Goal: Find contact information: Find contact information

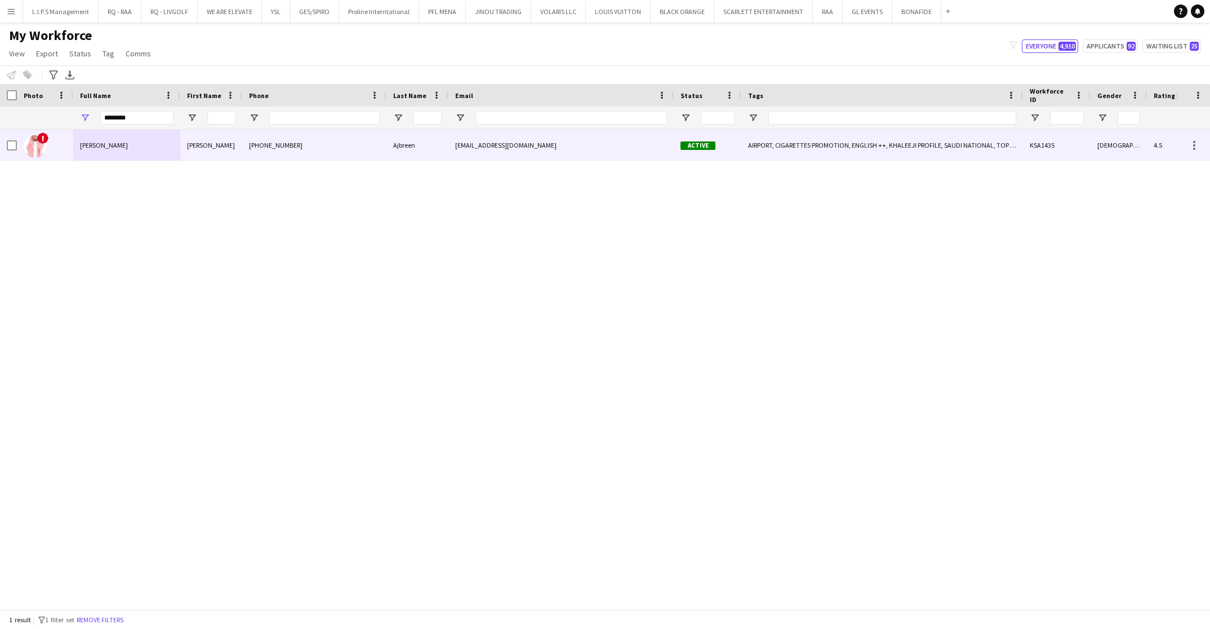
click at [259, 156] on div "[PHONE_NUMBER]" at bounding box center [314, 145] width 144 height 31
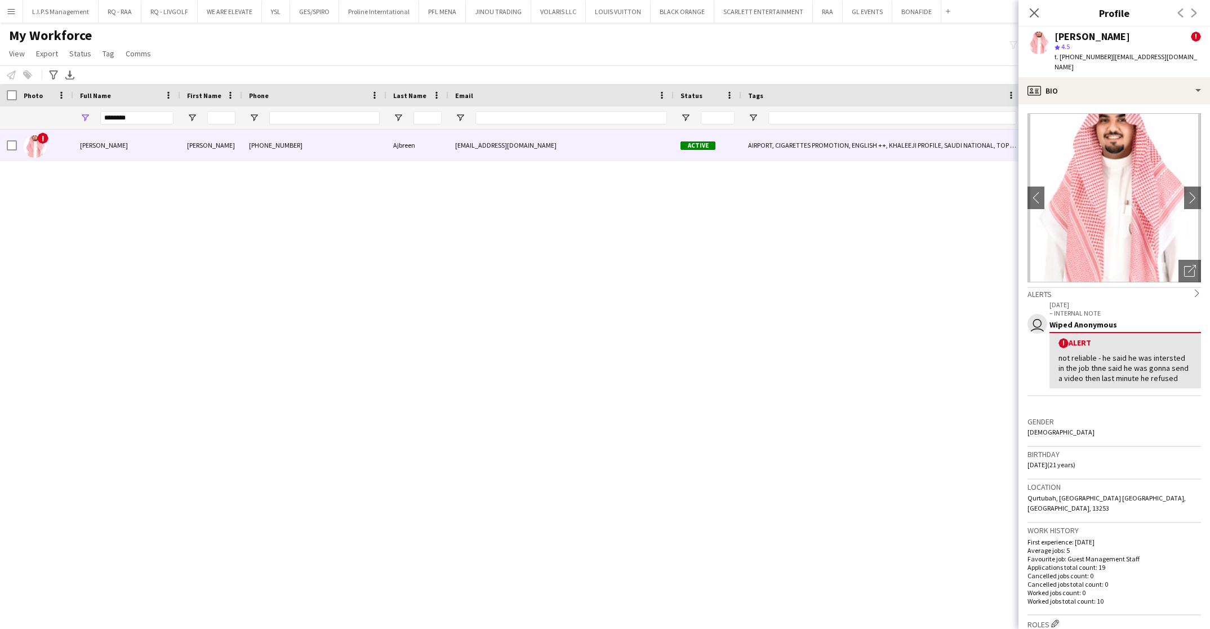
click at [1074, 60] on span "t. [PHONE_NUMBER]" at bounding box center [1084, 56] width 59 height 8
copy span "966595683199"
drag, startPoint x: 136, startPoint y: 117, endPoint x: 50, endPoint y: 104, distance: 87.2
click at [50, 104] on div "Workforce Details Status Email Tags" at bounding box center [799, 107] width 1599 height 46
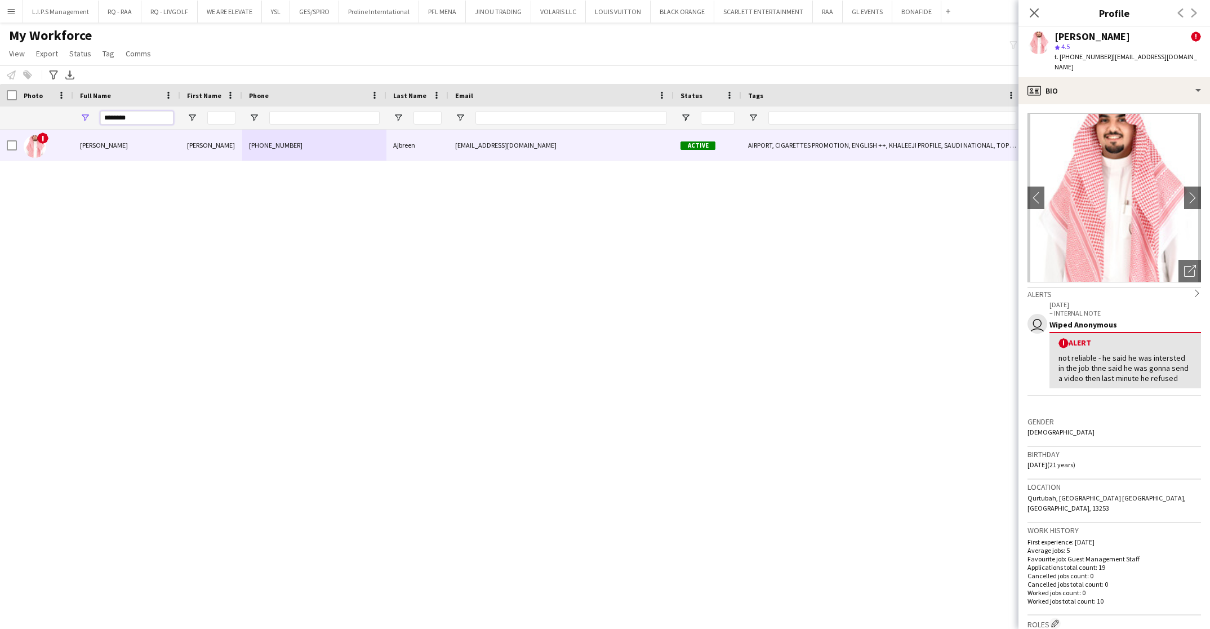
type input "*"
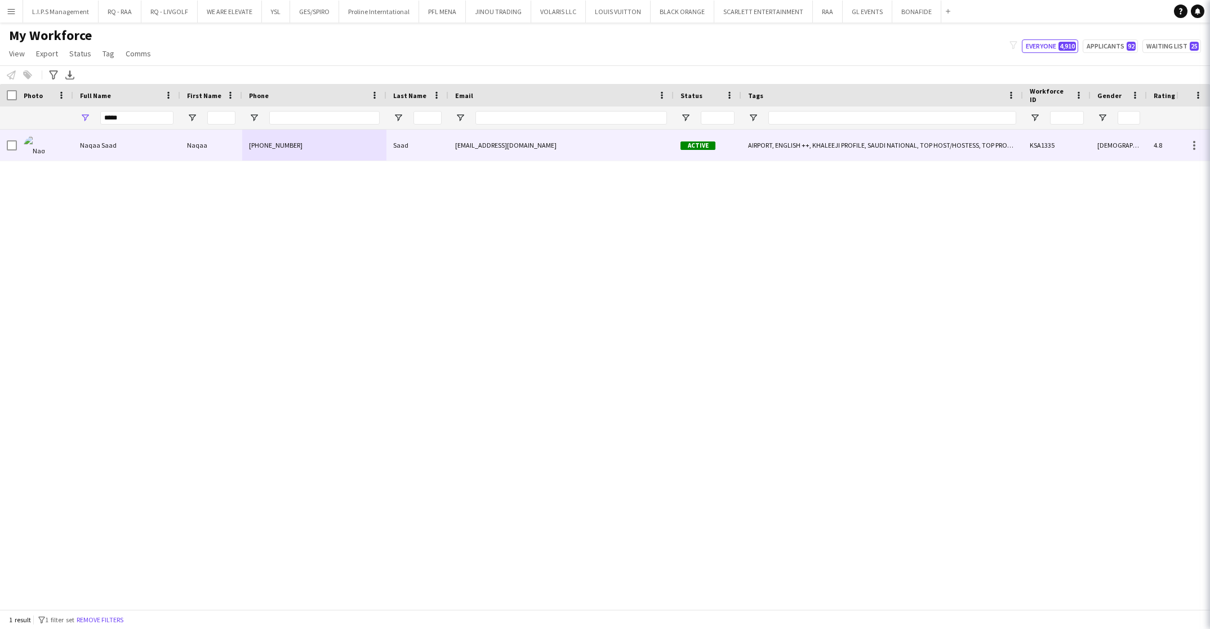
drag, startPoint x: 59, startPoint y: 139, endPoint x: 971, endPoint y: 86, distance: 913.7
click at [66, 150] on div at bounding box center [45, 145] width 56 height 31
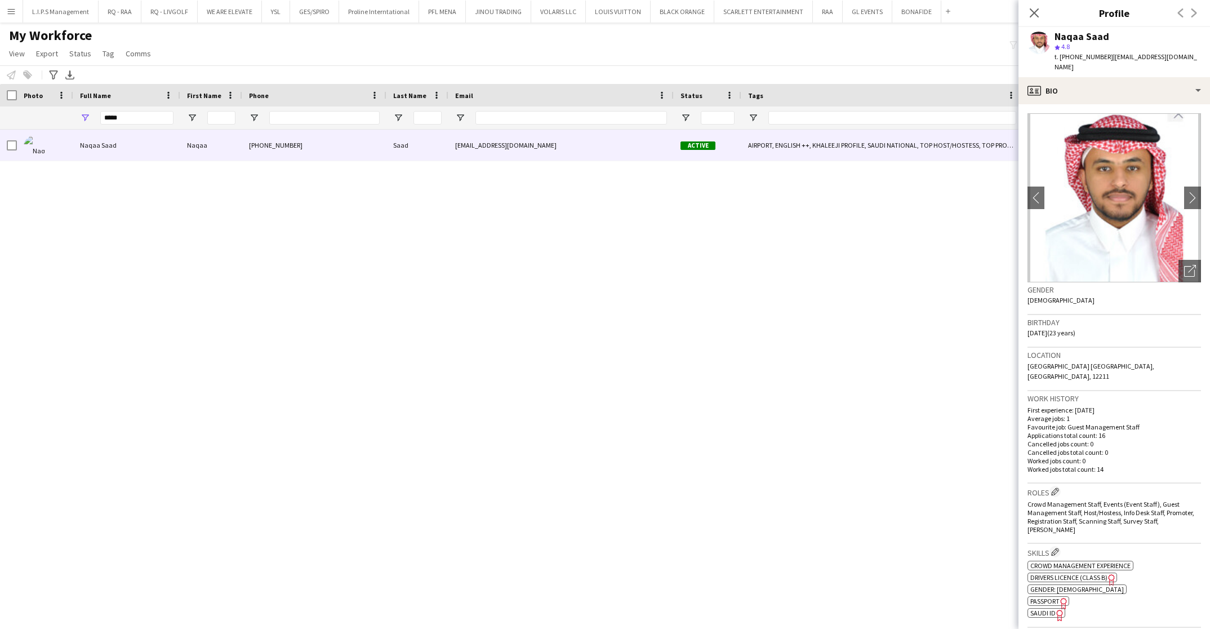
click at [1078, 52] on div "t. [PHONE_NUMBER] | [EMAIL_ADDRESS][DOMAIN_NAME]" at bounding box center [1128, 62] width 146 height 20
click at [1081, 58] on span "t. [PHONE_NUMBER]" at bounding box center [1084, 56] width 59 height 8
copy span "966541132119"
click at [143, 121] on input "*****" at bounding box center [136, 118] width 73 height 14
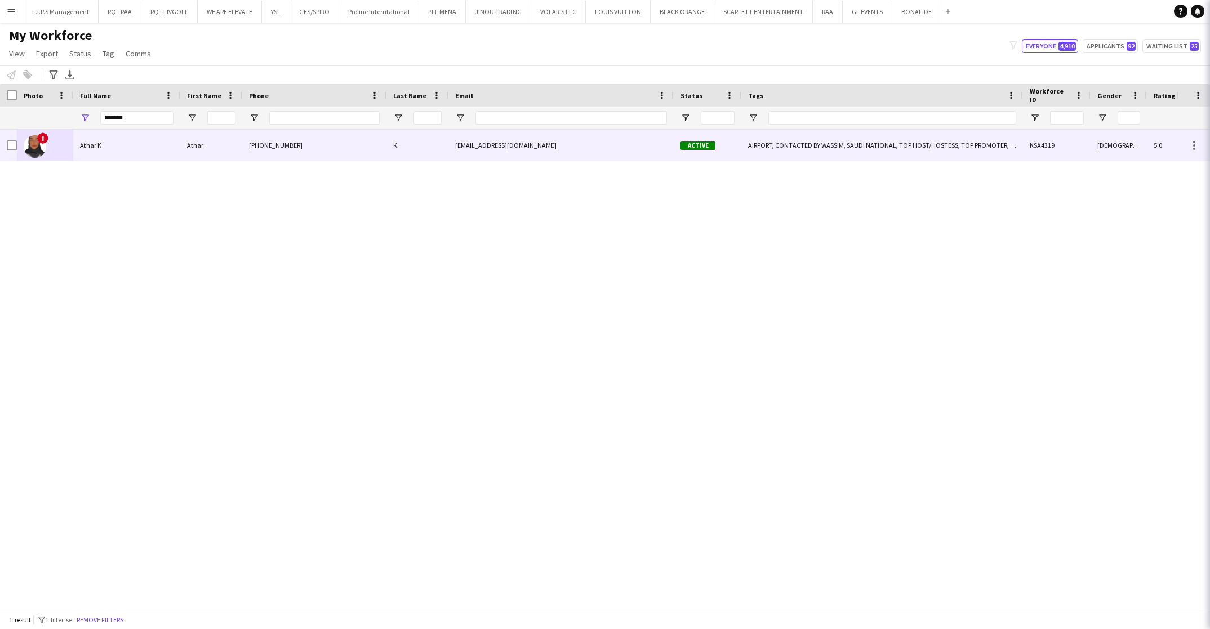
drag, startPoint x: 95, startPoint y: 149, endPoint x: 1207, endPoint y: 82, distance: 1114.2
click at [97, 147] on span "Athar K" at bounding box center [90, 145] width 21 height 8
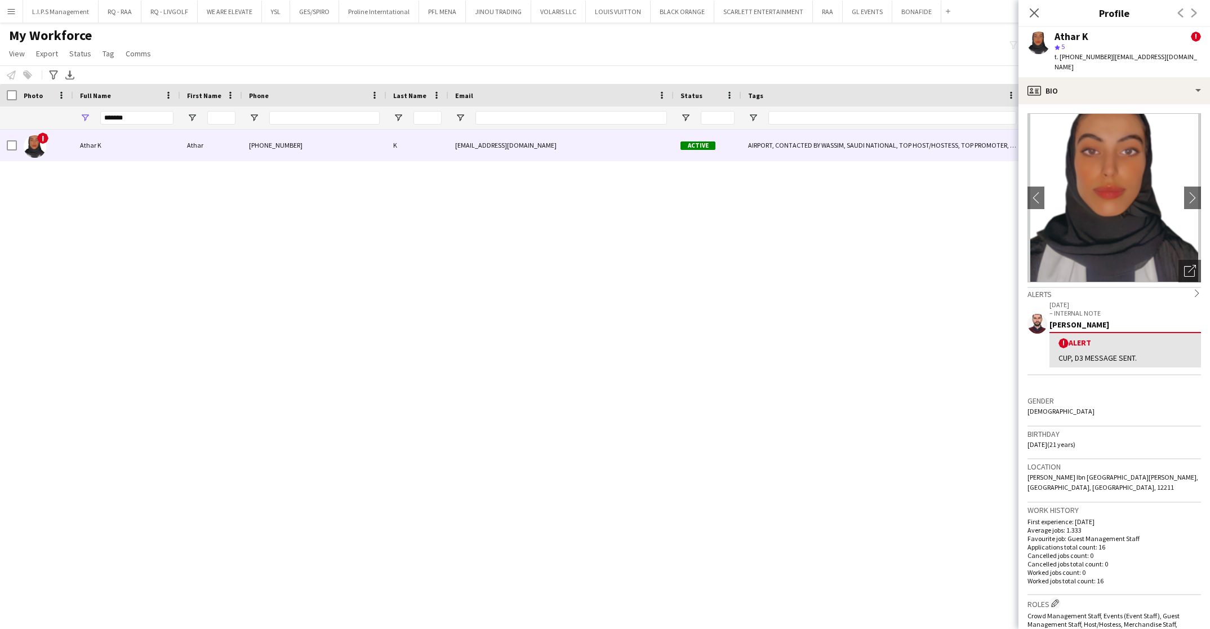
click at [1092, 60] on span "t. [PHONE_NUMBER]" at bounding box center [1084, 56] width 59 height 8
copy span "966563363950"
click at [138, 123] on input "*******" at bounding box center [136, 118] width 73 height 14
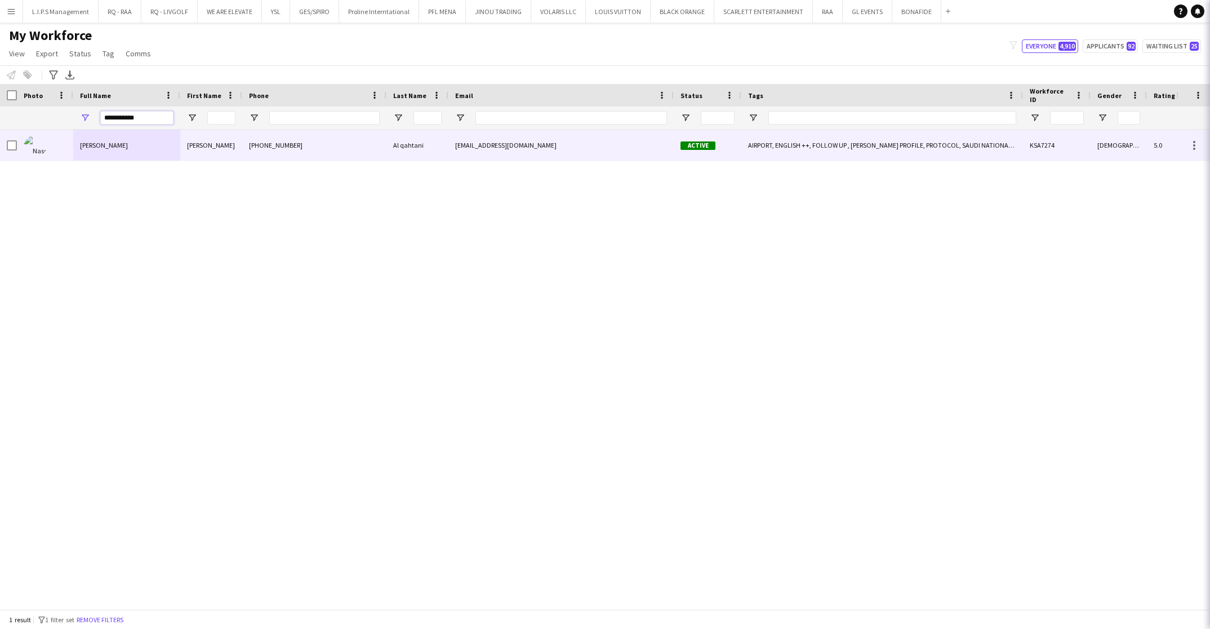
type input "**********"
click at [141, 150] on div "[PERSON_NAME]" at bounding box center [126, 145] width 107 height 31
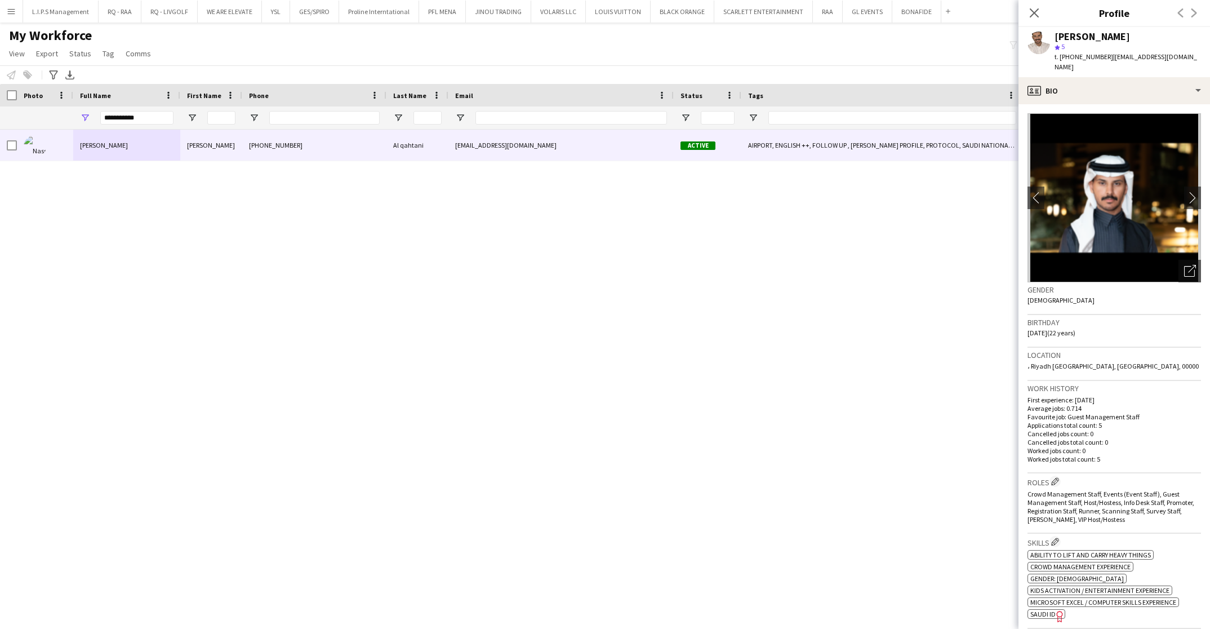
click at [1076, 59] on span "t. [PHONE_NUMBER]" at bounding box center [1084, 56] width 59 height 8
copy span "966538589771"
click at [1030, 12] on icon "Close pop-in" at bounding box center [1034, 12] width 11 height 11
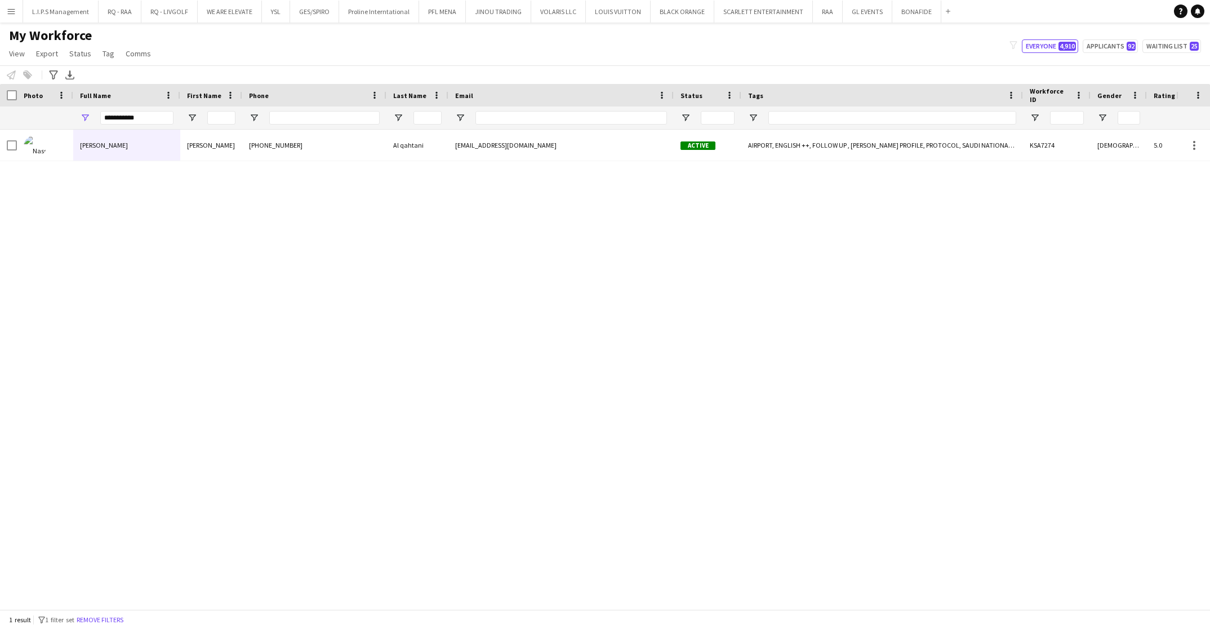
drag, startPoint x: 632, startPoint y: 596, endPoint x: 647, endPoint y: 598, distance: 14.8
click at [647, 594] on div "Workforce Details Status Email Tags City" at bounding box center [605, 346] width 1210 height 525
click at [288, 122] on input "Phone Filter Input" at bounding box center [324, 118] width 110 height 14
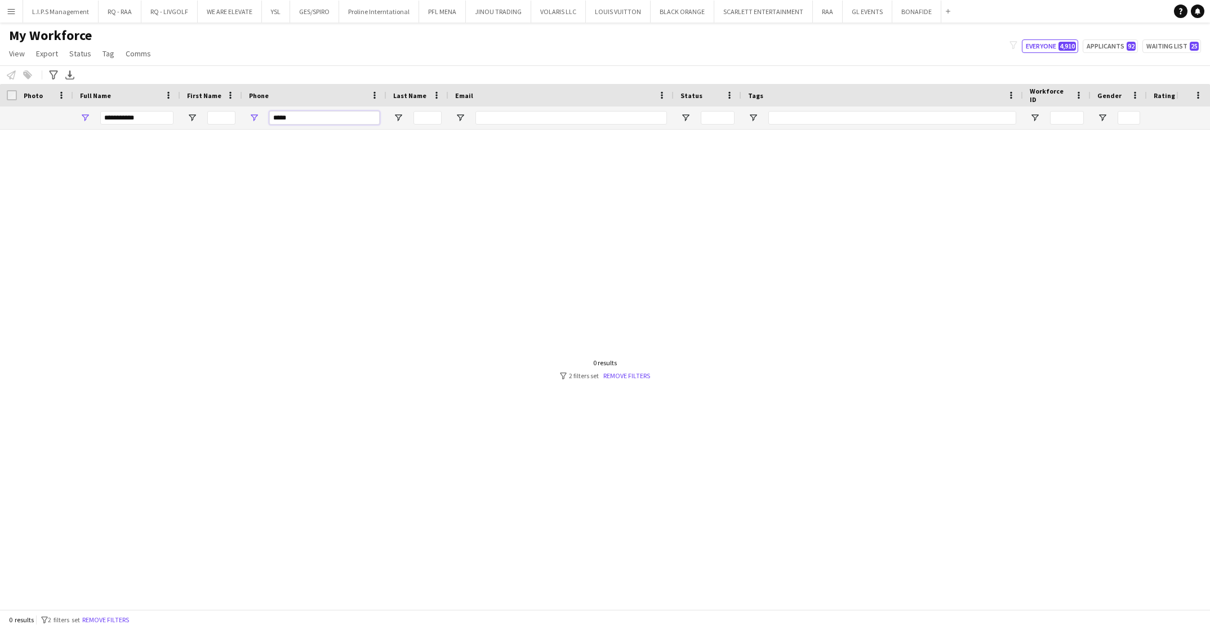
type input "*****"
drag, startPoint x: 144, startPoint y: 118, endPoint x: 11, endPoint y: 114, distance: 133.0
click at [11, 114] on div "*****" at bounding box center [799, 117] width 1599 height 23
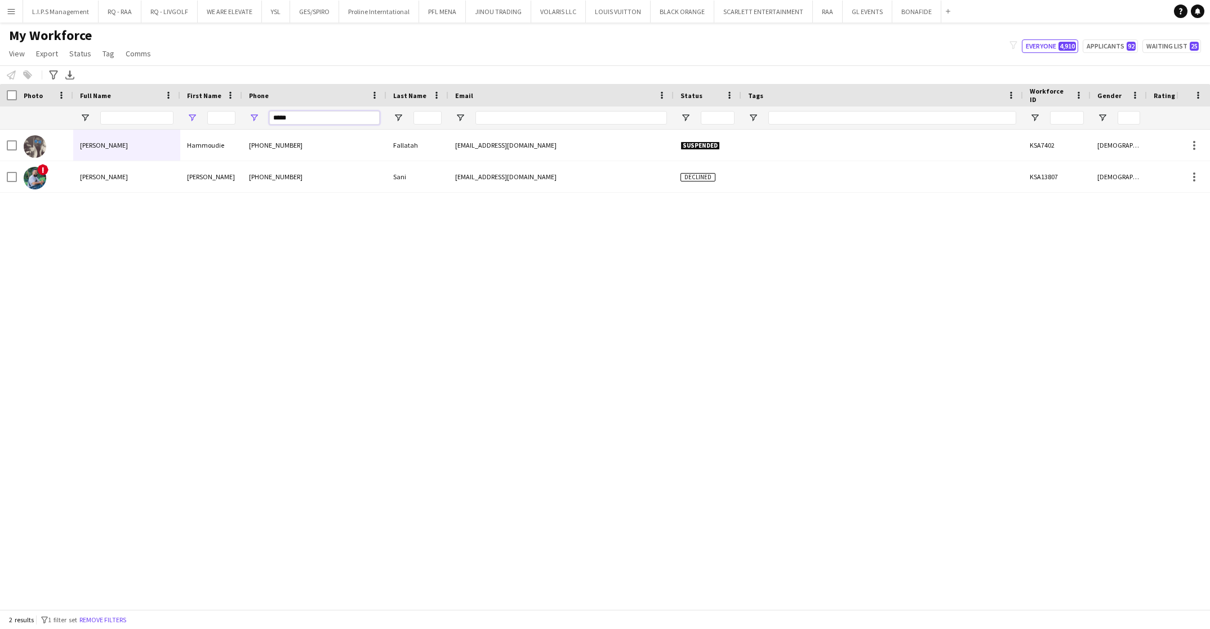
drag, startPoint x: 310, startPoint y: 115, endPoint x: 189, endPoint y: 113, distance: 120.6
click at [186, 117] on div "*****" at bounding box center [799, 117] width 1599 height 23
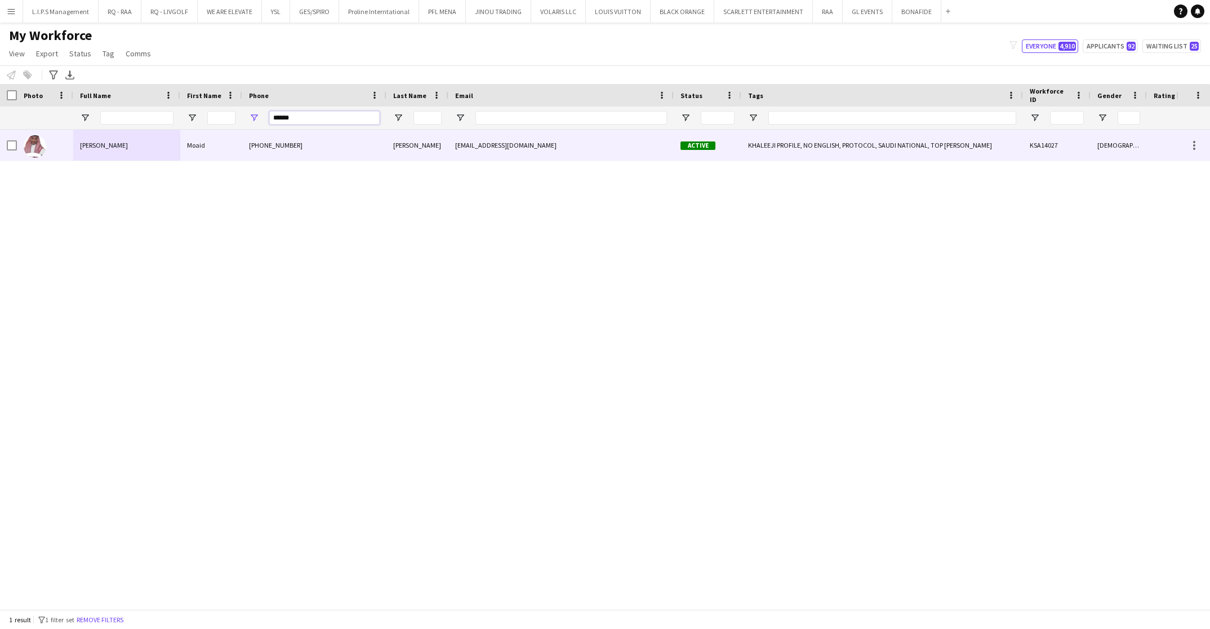
type input "******"
click at [183, 148] on div "Moaid" at bounding box center [211, 145] width 62 height 31
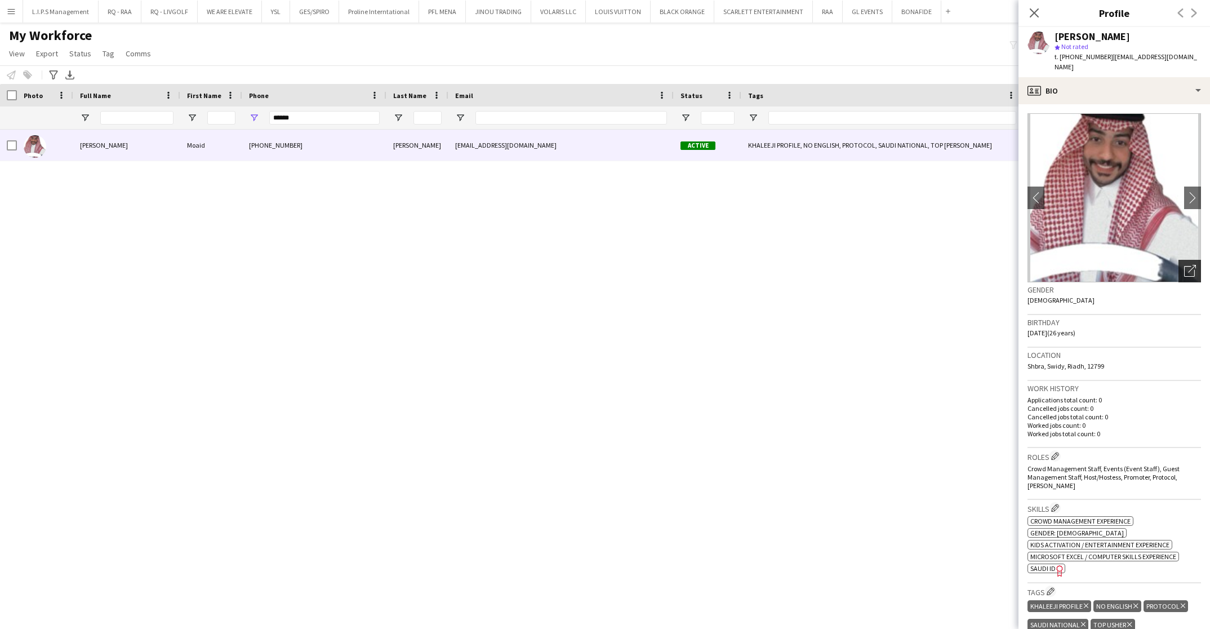
click at [1184, 265] on icon "Open photos pop-in" at bounding box center [1190, 271] width 12 height 12
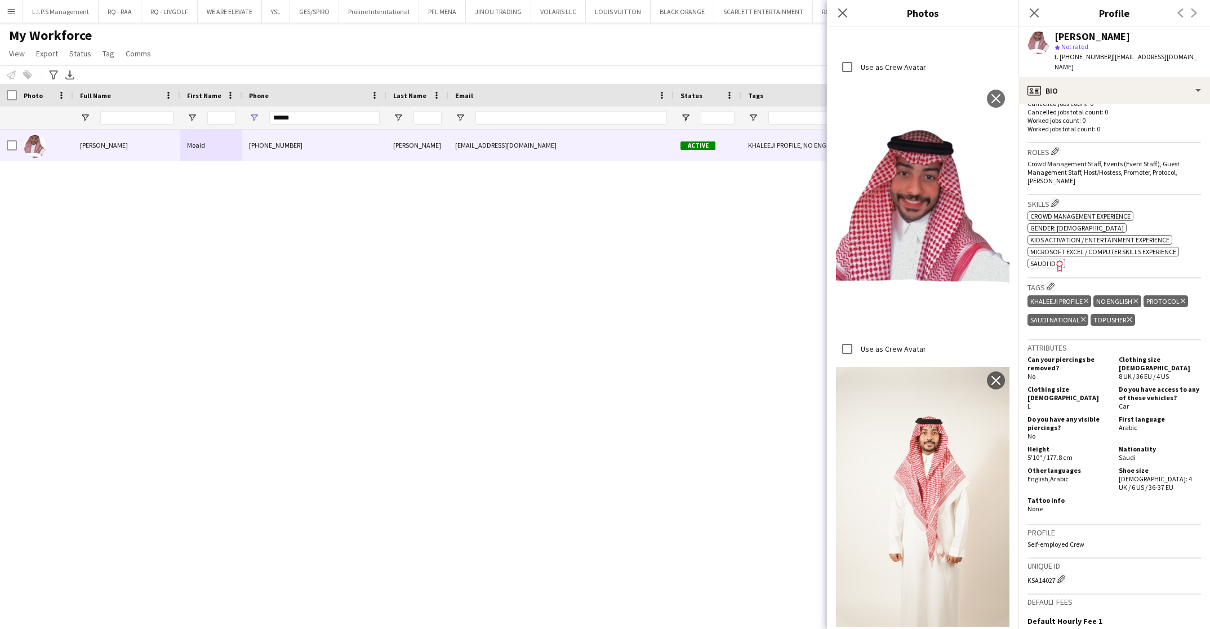
scroll to position [338, 0]
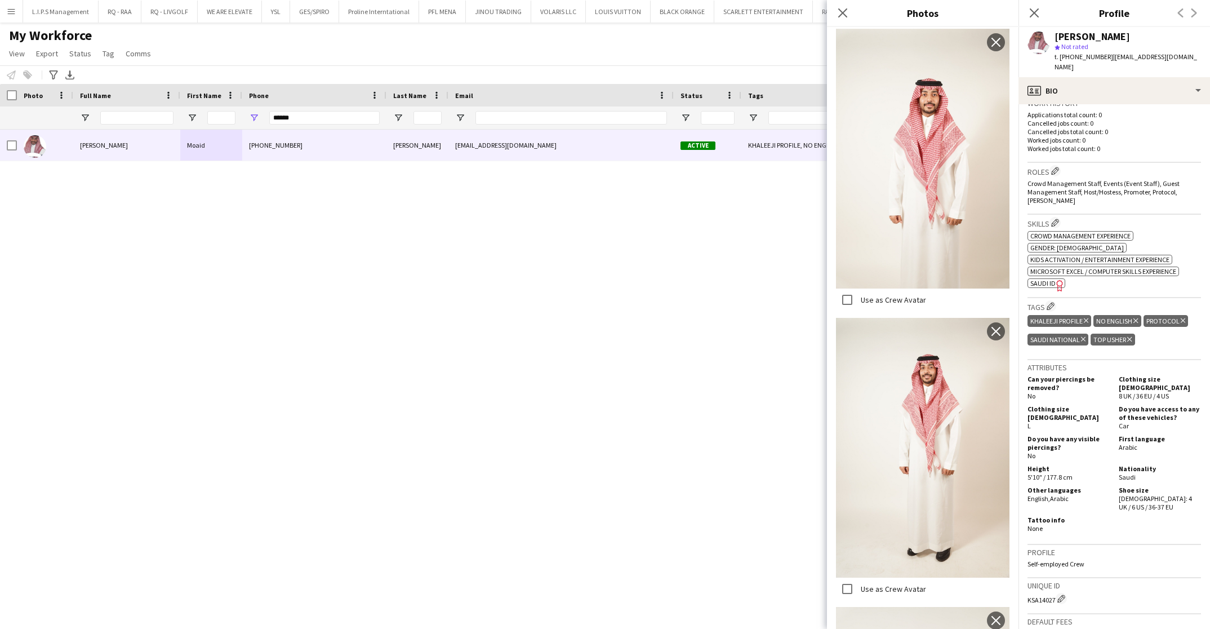
click at [1134, 64] on div "[PERSON_NAME] star Not rated t. [PHONE_NUMBER] | [EMAIL_ADDRESS][DOMAIN_NAME]" at bounding box center [1115, 52] width 192 height 50
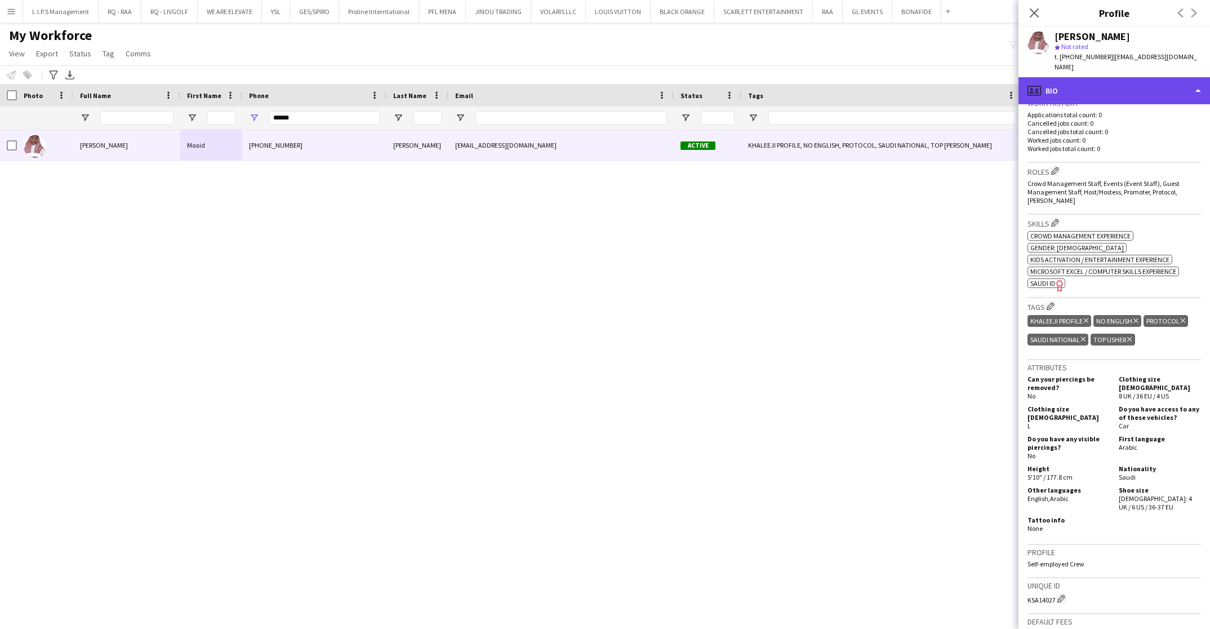
click at [1130, 78] on div "profile Bio" at bounding box center [1115, 90] width 192 height 27
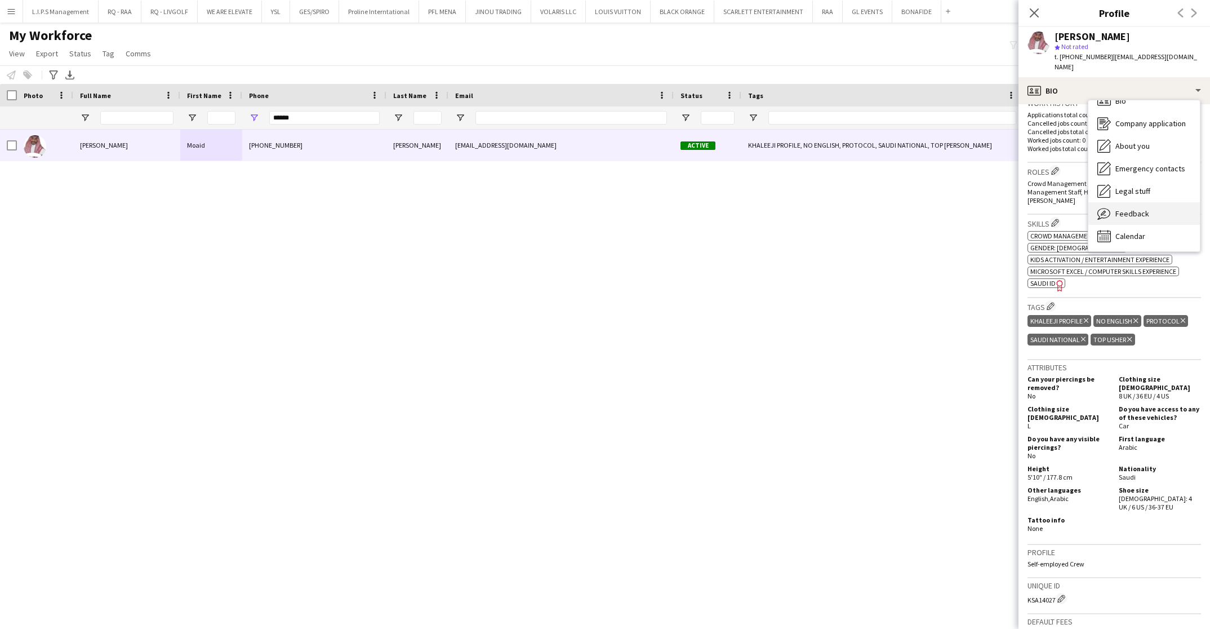
click at [1138, 208] on span "Feedback" at bounding box center [1133, 213] width 34 height 10
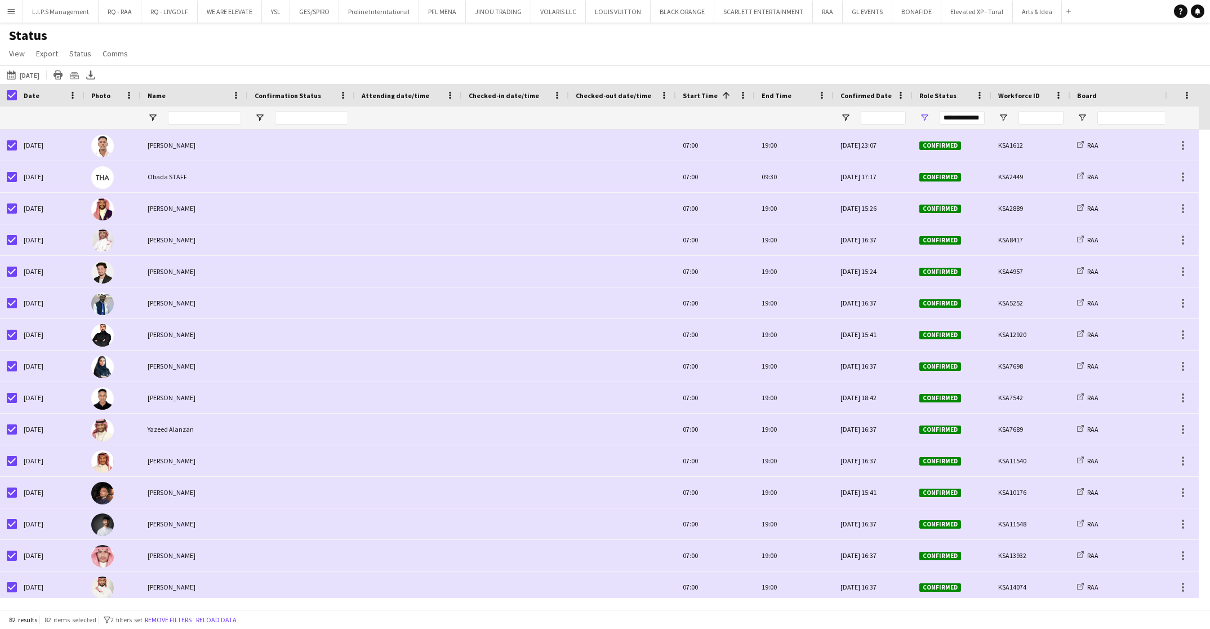
click at [816, 17] on button "RAA Close" at bounding box center [828, 12] width 30 height 22
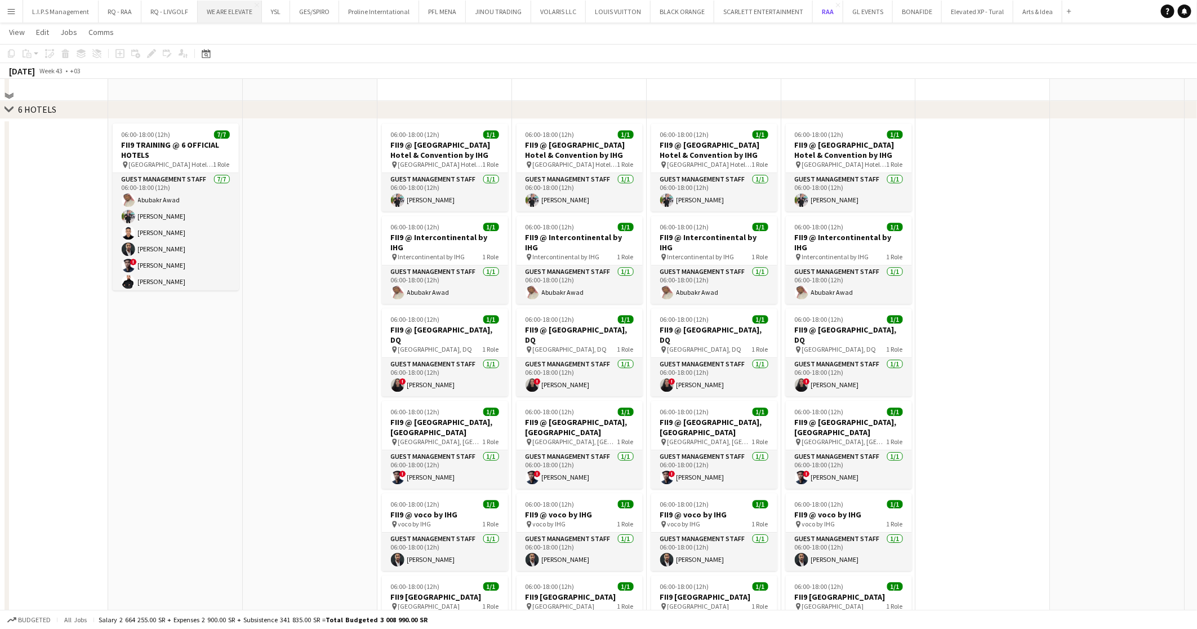
scroll to position [384, 0]
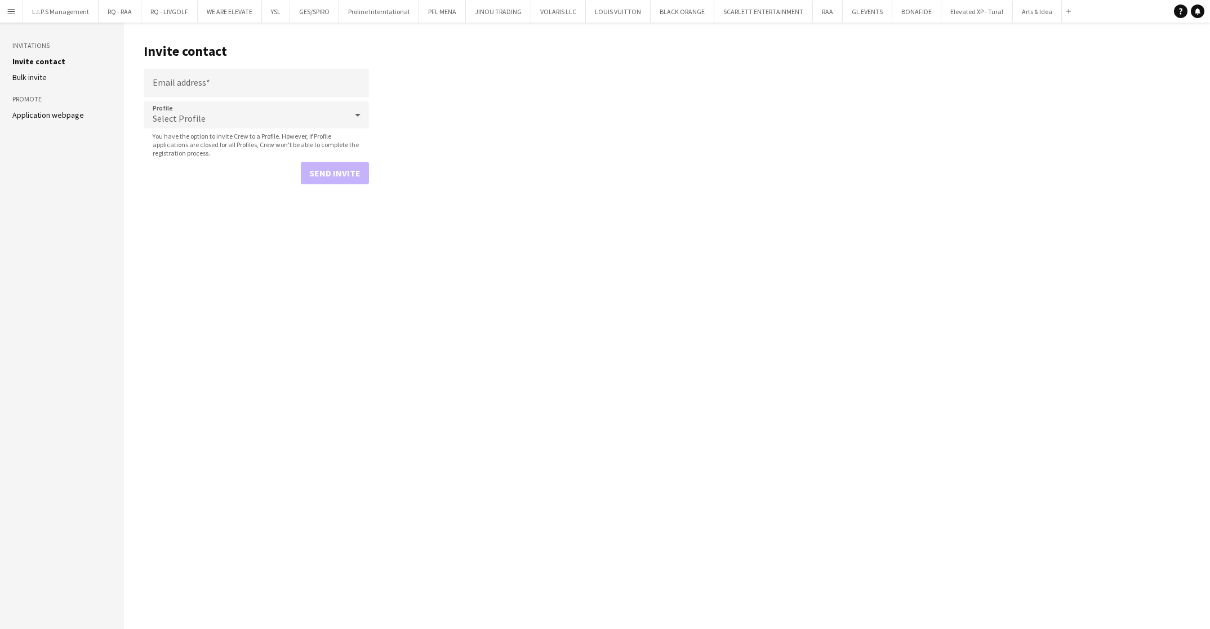
click at [63, 113] on link "Application webpage" at bounding box center [48, 115] width 72 height 10
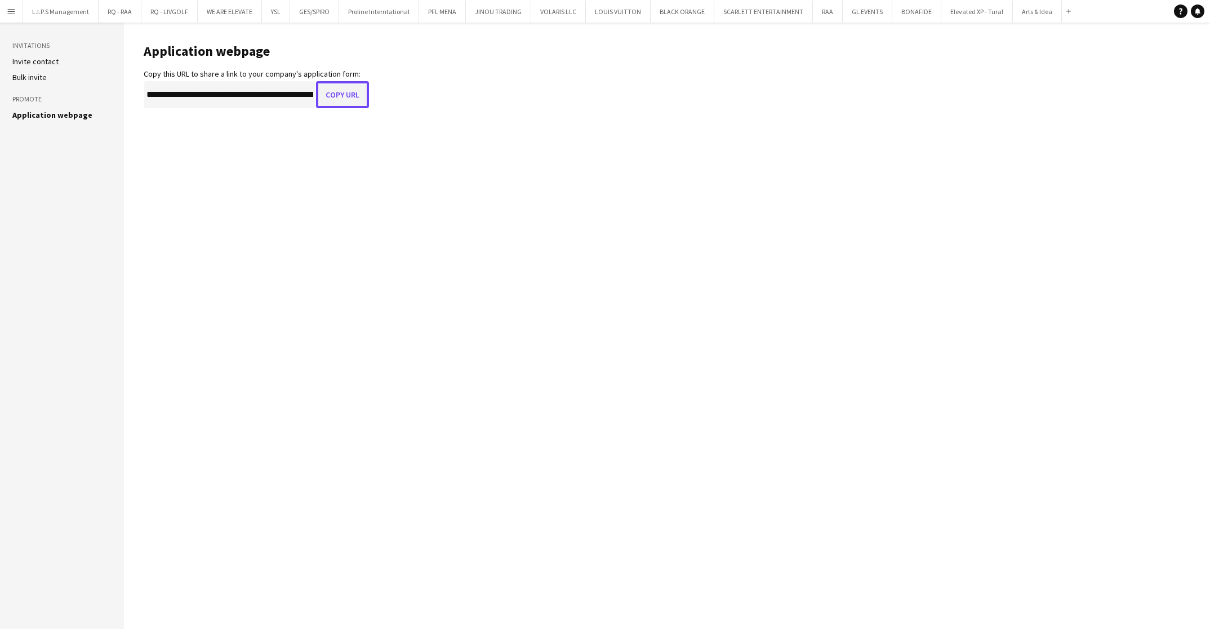
click at [330, 96] on button "Copy URL" at bounding box center [342, 94] width 53 height 27
